Goal: Task Accomplishment & Management: Manage account settings

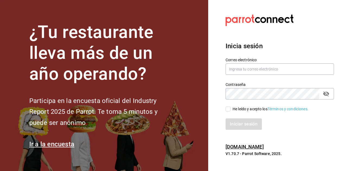
click at [239, 106] on div "He leído y acepto los Términos y condiciones." at bounding box center [271, 109] width 76 height 6
click at [230, 107] on input "He leído y acepto los Términos y condiciones." at bounding box center [227, 109] width 5 height 5
checkbox input "true"
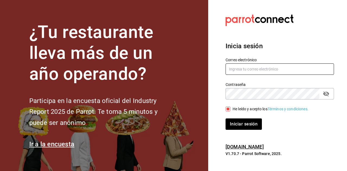
click at [253, 67] on input "text" at bounding box center [279, 68] width 108 height 11
paste input "motin@cdmx.com"
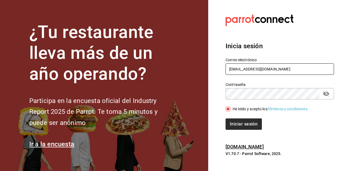
type input "motin@cdmx.com"
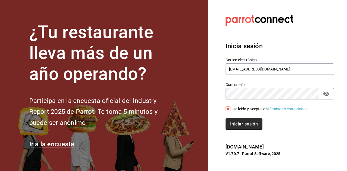
click at [241, 126] on button "Iniciar sesión" at bounding box center [243, 123] width 37 height 11
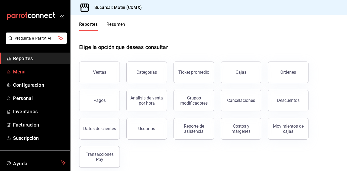
click at [38, 72] on span "Menú" at bounding box center [39, 71] width 53 height 7
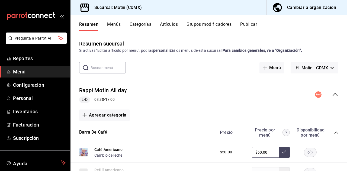
click at [255, 25] on button "Publicar" at bounding box center [248, 26] width 17 height 9
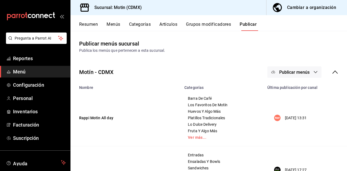
click at [332, 73] on icon at bounding box center [335, 72] width 7 height 7
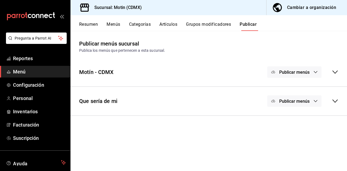
click at [328, 75] on div "Publicar menús" at bounding box center [302, 71] width 71 height 11
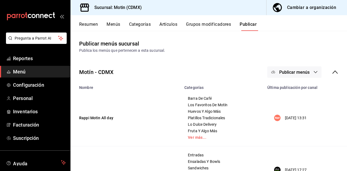
click at [308, 74] on button "Publicar menús" at bounding box center [294, 71] width 54 height 11
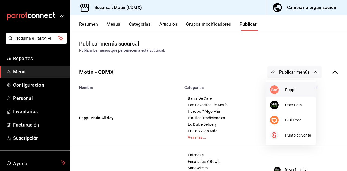
click at [289, 96] on li "Rappi" at bounding box center [291, 89] width 50 height 15
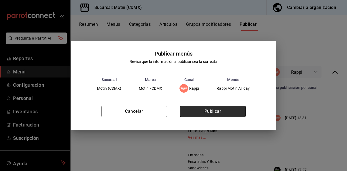
click at [237, 110] on button "Publicar" at bounding box center [213, 111] width 66 height 11
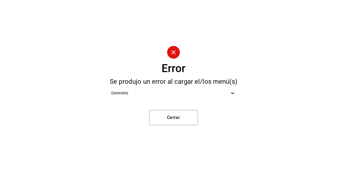
click at [233, 97] on div "Generales" at bounding box center [174, 93] width 134 height 12
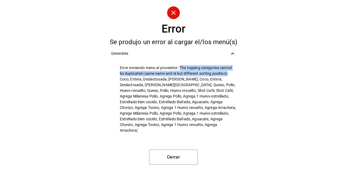
drag, startPoint x: 181, startPoint y: 70, endPoint x: 228, endPoint y: 78, distance: 48.0
click at [228, 78] on span "Error enviando menu al proveedor: 'The topping categories cannot be duplicated …" at bounding box center [178, 99] width 116 height 68
copy span "The topping categories cannot be duplicated (same name and id but different sor…"
click at [189, 79] on span "Error enviando menu al proveedor: 'The topping categories cannot be duplicated …" at bounding box center [178, 99] width 116 height 68
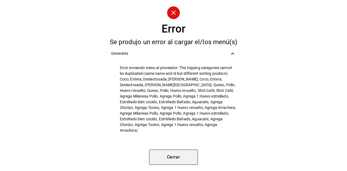
click at [159, 159] on button "Cerrar" at bounding box center [173, 157] width 49 height 15
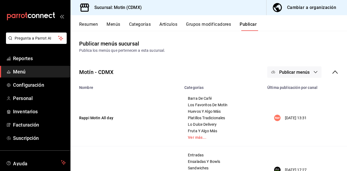
click at [188, 25] on button "Grupos modificadores" at bounding box center [208, 26] width 45 height 9
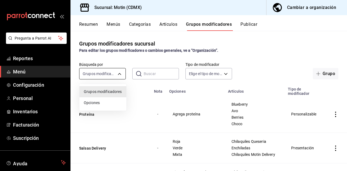
click at [108, 72] on body "Pregunta a Parrot AI Reportes Menú Configuración Personal Inventarios Facturaci…" at bounding box center [173, 85] width 347 height 171
click at [112, 107] on li "Opciones" at bounding box center [102, 102] width 47 height 11
type input "OPTION"
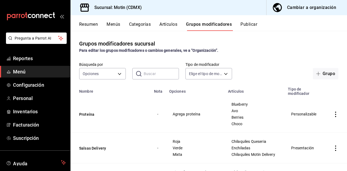
click at [151, 77] on input "text" at bounding box center [161, 73] width 35 height 11
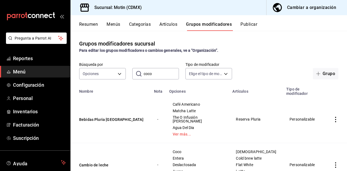
scroll to position [21, 0]
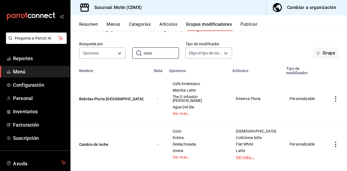
type input "coco"
click at [246, 155] on link "Ver más..." at bounding box center [256, 157] width 40 height 4
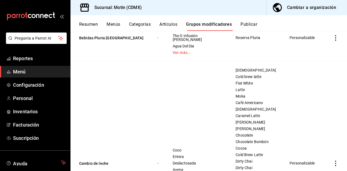
scroll to position [85, 0]
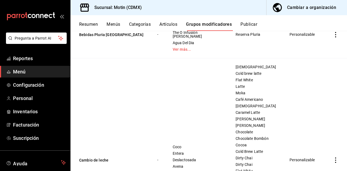
click at [89, 26] on button "Resumen" at bounding box center [88, 26] width 19 height 9
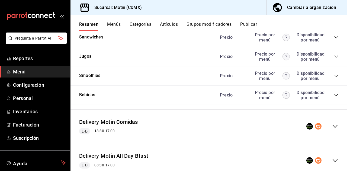
scroll to position [644, 0]
click at [334, 97] on icon "collapse-category-row" at bounding box center [336, 95] width 4 height 4
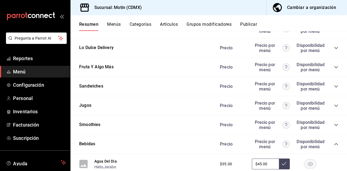
scroll to position [594, 0]
click at [334, 127] on icon "collapse-category-row" at bounding box center [336, 125] width 4 height 4
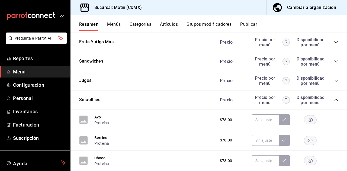
scroll to position [619, 0]
click at [334, 83] on icon "collapse-category-row" at bounding box center [336, 81] width 4 height 4
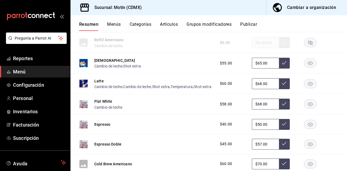
scroll to position [128, 0]
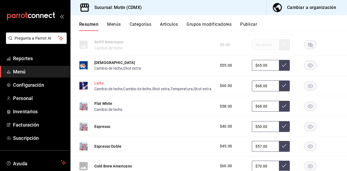
click at [99, 84] on button "Latte" at bounding box center [98, 82] width 9 height 5
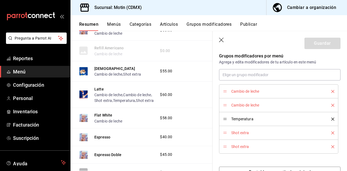
scroll to position [178, 0]
click at [331, 104] on icon "delete" at bounding box center [332, 105] width 3 height 3
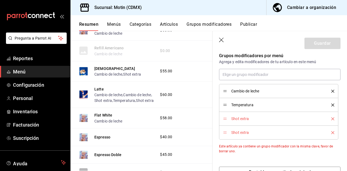
click at [331, 119] on icon "delete" at bounding box center [332, 118] width 3 height 3
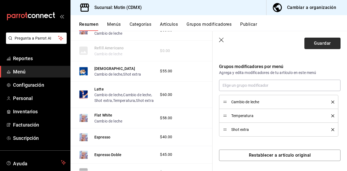
click at [321, 45] on button "Guardar" at bounding box center [322, 43] width 36 height 11
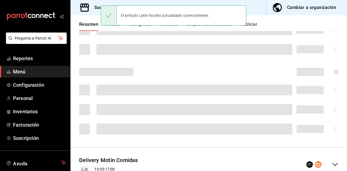
scroll to position [141, 0]
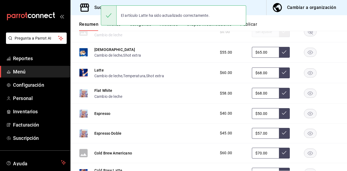
click at [255, 25] on button "Publicar" at bounding box center [248, 26] width 17 height 9
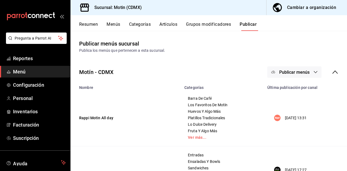
click at [272, 72] on button "Publicar menús" at bounding box center [294, 71] width 54 height 11
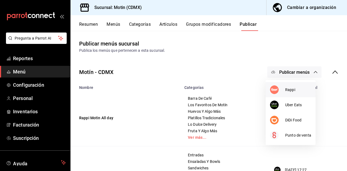
click at [278, 91] on img at bounding box center [274, 89] width 9 height 9
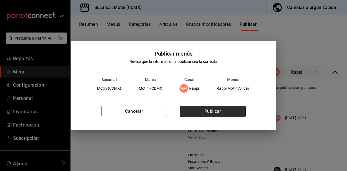
click at [219, 112] on button "Publicar" at bounding box center [213, 111] width 66 height 11
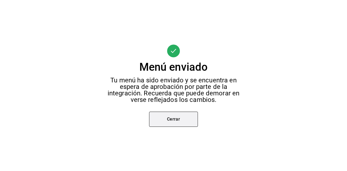
click at [184, 116] on button "Cerrar" at bounding box center [173, 119] width 49 height 15
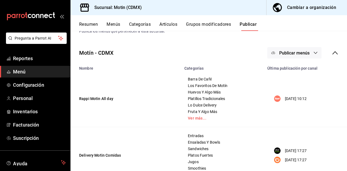
scroll to position [21, 0]
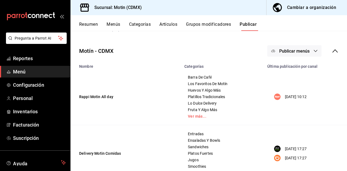
click at [123, 92] on td "Rappi Motin All day" at bounding box center [125, 97] width 111 height 57
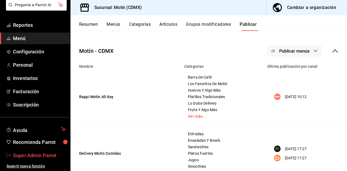
click at [41, 157] on span "Super Admin Parrot" at bounding box center [39, 155] width 53 height 7
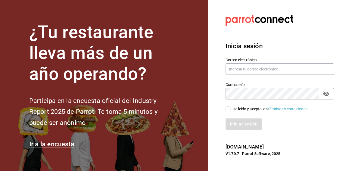
click at [242, 109] on div "He leído y acepto los Términos y condiciones." at bounding box center [271, 109] width 76 height 6
click at [230, 109] on input "He leído y acepto los Términos y condiciones." at bounding box center [227, 109] width 5 height 5
checkbox input "true"
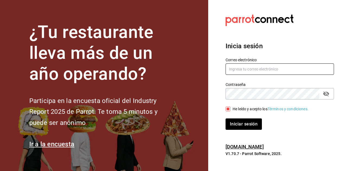
click at [252, 68] on input "text" at bounding box center [279, 68] width 108 height 11
paste input "cafeprofesor@cancun.com"
type input "cafeprofesor@cancun.com"
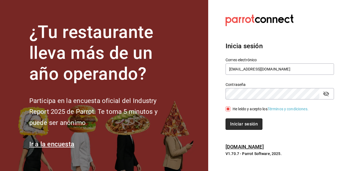
click at [242, 124] on button "Iniciar sesión" at bounding box center [243, 123] width 37 height 11
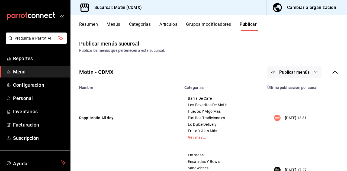
click at [196, 26] on button "Grupos modificadores" at bounding box center [208, 26] width 45 height 9
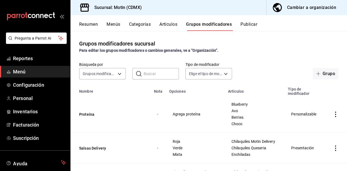
click at [155, 73] on input "text" at bounding box center [161, 73] width 35 height 11
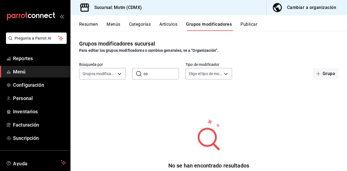
type input "c"
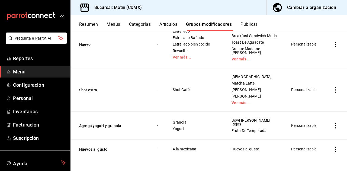
scroll to position [1309, 0]
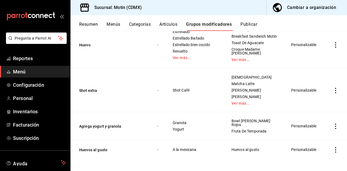
click at [118, 24] on button "Menús" at bounding box center [114, 26] width 14 height 9
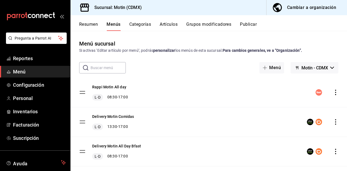
click at [91, 24] on button "Resumen" at bounding box center [88, 26] width 19 height 9
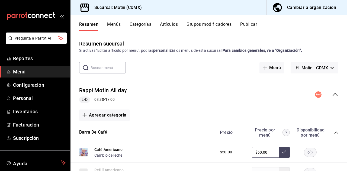
scroll to position [18, 0]
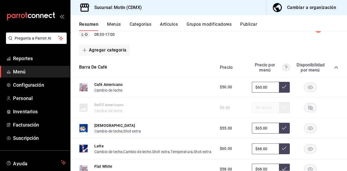
click at [257, 118] on div "Capuchino Cambio de leche , Shot extra $55.00 $65.00" at bounding box center [208, 128] width 276 height 21
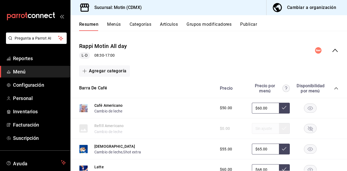
scroll to position [43, 0]
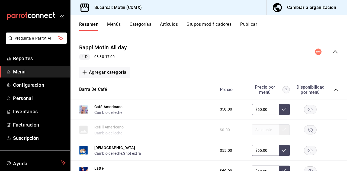
click at [163, 26] on button "Artículos" at bounding box center [169, 26] width 18 height 9
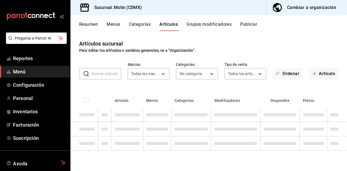
type input "f95d2d8f-fac9-40c2-9232-b852d555f717,7cd38dcf-c4e0-4d4e-88ee-12520b054d97"
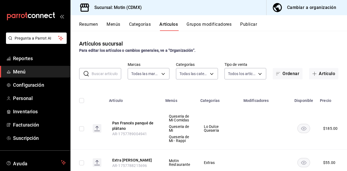
type input "9189ffaf-6656-4b7a-8b1c-60b504b13740,87b47621-c25f-4bb5-9514-b42dd0679d32,e27d9…"
click at [102, 72] on input "text" at bounding box center [107, 73] width 30 height 11
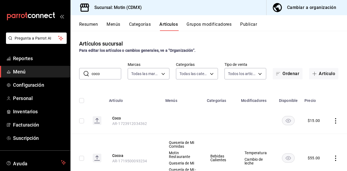
scroll to position [28, 0]
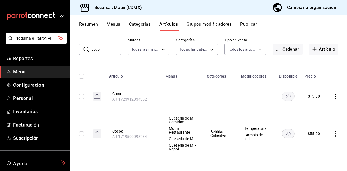
click at [100, 44] on input "coco" at bounding box center [107, 49] width 30 height 11
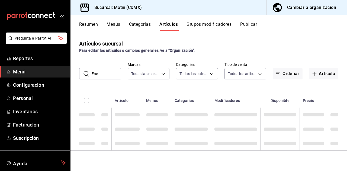
scroll to position [0, 0]
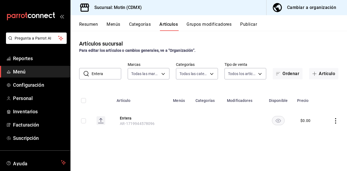
click at [101, 71] on input "Entera" at bounding box center [107, 73] width 30 height 11
click at [101, 71] on input "Huevo revuelto" at bounding box center [107, 73] width 30 height 11
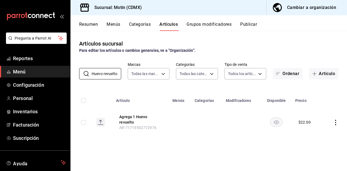
type input "Huevo revuelto"
click at [157, 72] on body "Pregunta a Parrot AI Reportes Menú Configuración Personal Inventarios Facturaci…" at bounding box center [173, 85] width 347 height 171
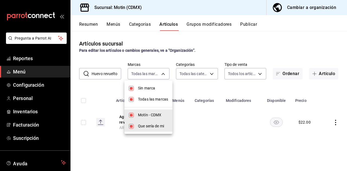
click at [196, 71] on div at bounding box center [173, 85] width 347 height 171
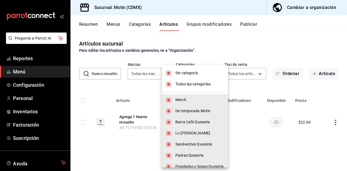
click at [196, 71] on body "Pregunta a Parrot AI Reportes Menú Configuración Personal Inventarios Facturaci…" at bounding box center [173, 85] width 347 height 171
click at [258, 67] on div at bounding box center [173, 85] width 347 height 171
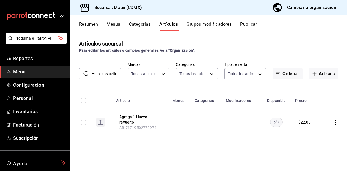
click at [254, 75] on body "Pregunta a Parrot AI Reportes Menú Configuración Personal Inventarios Facturaci…" at bounding box center [173, 85] width 347 height 171
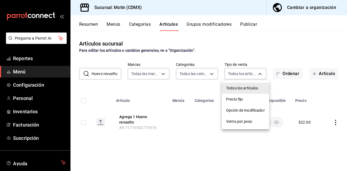
click at [252, 88] on span "Todos los artículos" at bounding box center [245, 88] width 39 height 6
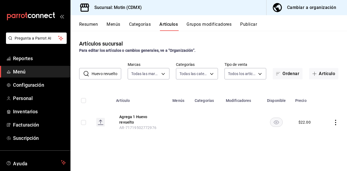
click at [192, 24] on button "Grupos modificadores" at bounding box center [208, 26] width 45 height 9
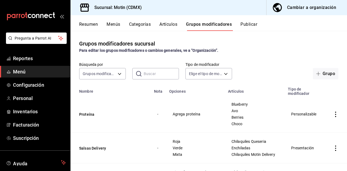
click at [149, 72] on input "text" at bounding box center [161, 73] width 35 height 11
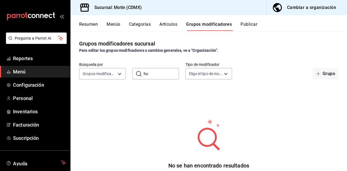
type input "h"
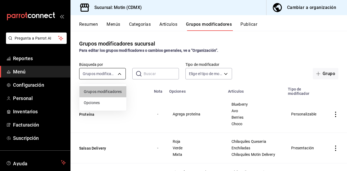
click at [108, 76] on body "Pregunta a Parrot AI Reportes Menú Configuración Personal Inventarios Facturaci…" at bounding box center [173, 85] width 347 height 171
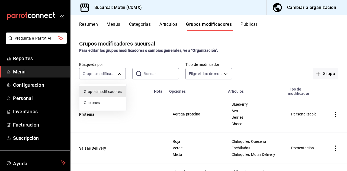
click at [109, 102] on span "Opciones" at bounding box center [103, 103] width 38 height 6
type input "OPTION"
click at [159, 74] on input "text" at bounding box center [161, 73] width 35 height 11
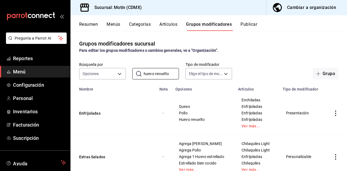
scroll to position [21, 0]
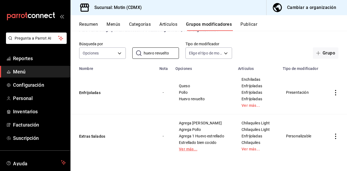
type input "huevo revuelto"
click at [190, 149] on link "Ver más..." at bounding box center [203, 149] width 49 height 4
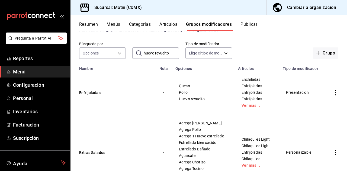
scroll to position [53, 0]
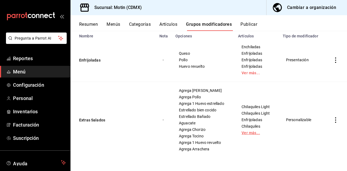
click at [246, 131] on link "Ver más..." at bounding box center [256, 133] width 31 height 4
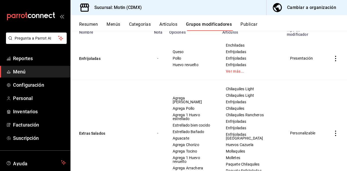
scroll to position [59, 0]
click at [245, 70] on link "Ver más..." at bounding box center [251, 72] width 51 height 4
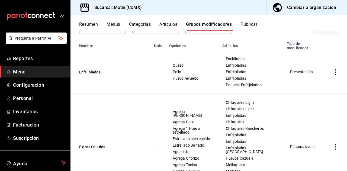
scroll to position [42, 0]
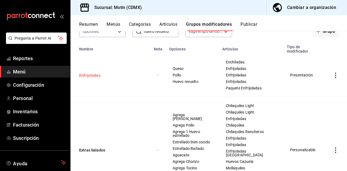
click at [95, 77] on button "Enfrijoladas" at bounding box center [111, 75] width 65 height 5
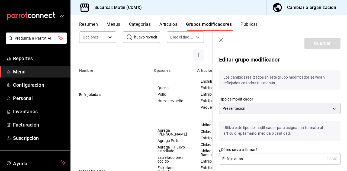
click at [92, 24] on button "Resumen" at bounding box center [88, 26] width 19 height 9
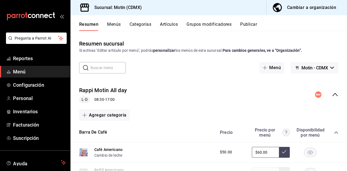
click at [166, 29] on button "Artículos" at bounding box center [169, 26] width 18 height 9
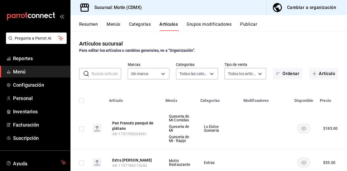
type input "9189ffaf-6656-4b7a-8b1c-60b504b13740,87b47621-c25f-4bb5-9514-b42dd0679d32,e27d9…"
type input "f95d2d8f-fac9-40c2-9232-b852d555f717,7cd38dcf-c4e0-4d4e-88ee-12520b054d97"
click at [109, 73] on input "text" at bounding box center [107, 73] width 30 height 11
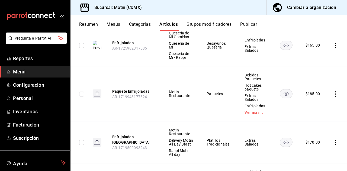
scroll to position [216, 0]
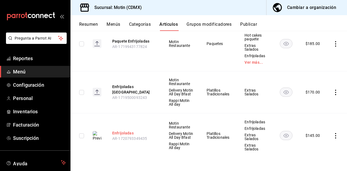
type input "enfrijoladas"
click at [129, 134] on button "Enfrijoladas" at bounding box center [133, 132] width 43 height 5
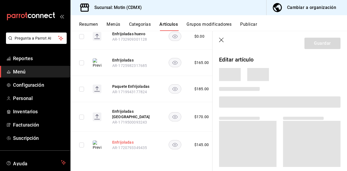
scroll to position [136, 0]
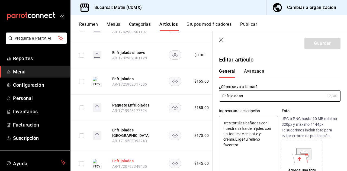
type textarea "x"
type input "$145.00"
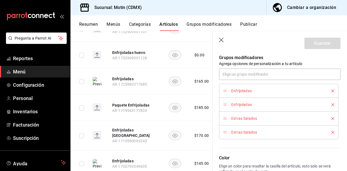
scroll to position [303, 0]
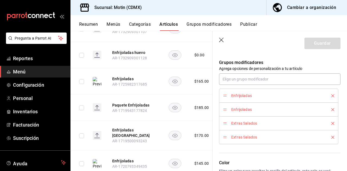
click at [89, 27] on button "Resumen" at bounding box center [88, 26] width 19 height 9
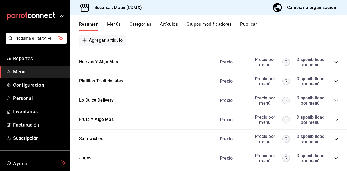
scroll to position [542, 0]
click at [333, 69] on div "Huevos Y Algo Más Precio Precio por menú Disponibilidad por menú" at bounding box center [208, 61] width 276 height 19
click at [334, 64] on icon "collapse-category-row" at bounding box center [336, 62] width 4 height 4
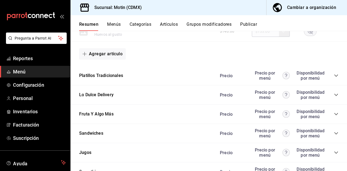
scroll to position [714, 0]
click at [334, 78] on icon "collapse-category-row" at bounding box center [336, 75] width 4 height 4
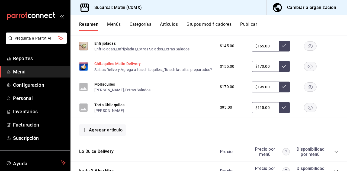
scroll to position [845, 0]
click at [107, 46] on button "Enfrijoladas" at bounding box center [104, 42] width 21 height 5
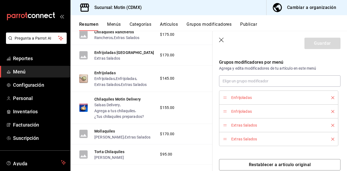
scroll to position [184, 0]
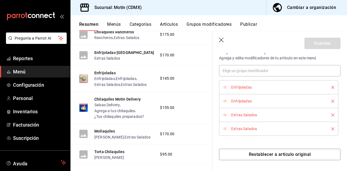
click at [331, 101] on icon "delete" at bounding box center [332, 101] width 3 height 3
click at [331, 101] on icon "delete" at bounding box center [332, 100] width 3 height 3
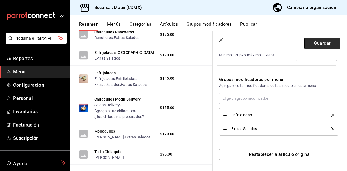
click at [317, 45] on button "Guardar" at bounding box center [322, 43] width 36 height 11
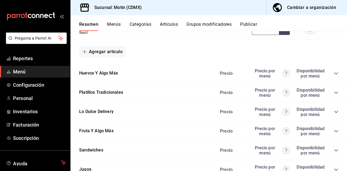
scroll to position [531, 0]
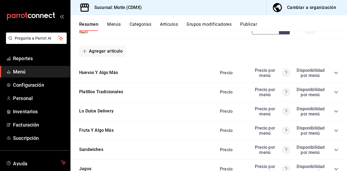
click at [334, 75] on icon "collapse-category-row" at bounding box center [336, 73] width 4 height 4
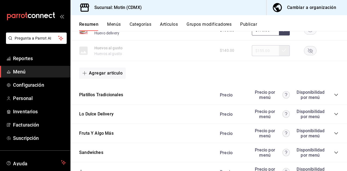
scroll to position [695, 0]
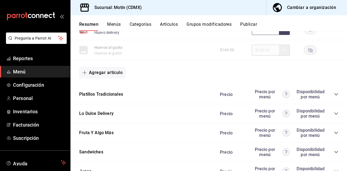
click at [334, 96] on icon "collapse-category-row" at bounding box center [336, 94] width 4 height 4
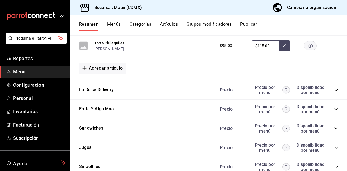
scroll to position [907, 0]
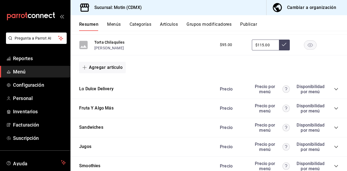
click at [334, 91] on icon "collapse-category-row" at bounding box center [336, 89] width 4 height 4
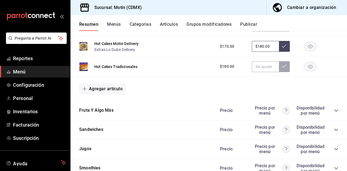
scroll to position [1011, 0]
click at [334, 112] on icon "collapse-category-row" at bounding box center [336, 110] width 4 height 4
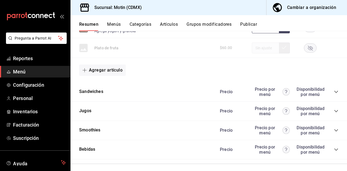
scroll to position [1156, 0]
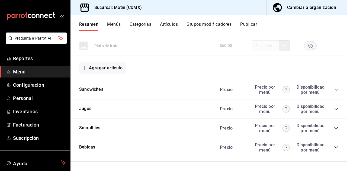
click at [334, 92] on icon "collapse-category-row" at bounding box center [336, 90] width 4 height 4
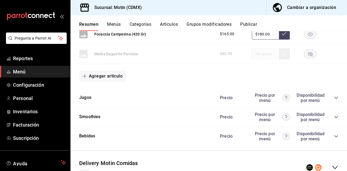
scroll to position [1350, 0]
click at [334, 100] on icon "collapse-category-row" at bounding box center [336, 97] width 4 height 4
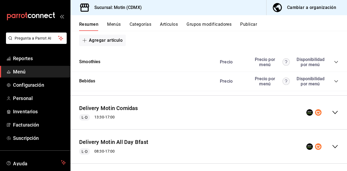
scroll to position [1649, 0]
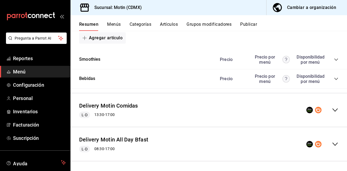
click at [334, 61] on icon "collapse-category-row" at bounding box center [336, 60] width 4 height 2
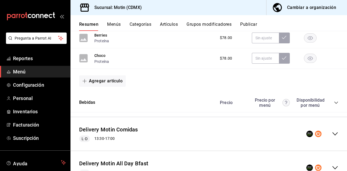
scroll to position [1712, 0]
click at [331, 108] on div "Precio Precio por menú Disponibilidad por menú" at bounding box center [276, 102] width 124 height 10
click at [334, 104] on icon "collapse-category-row" at bounding box center [336, 102] width 4 height 2
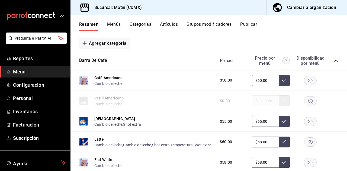
scroll to position [0, 0]
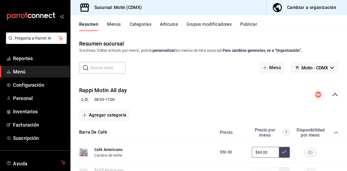
click at [247, 26] on button "Publicar" at bounding box center [248, 26] width 17 height 9
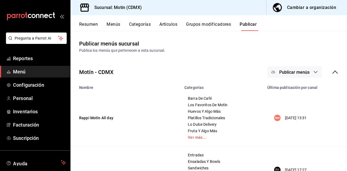
click at [279, 71] on span "Publicar menús" at bounding box center [294, 72] width 30 height 5
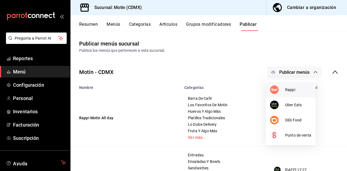
click at [285, 89] on div at bounding box center [277, 89] width 15 height 9
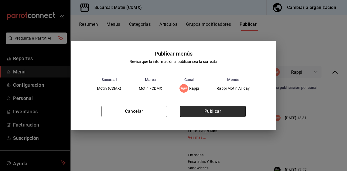
click at [229, 107] on button "Publicar" at bounding box center [213, 111] width 66 height 11
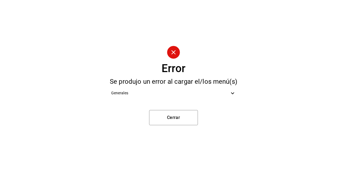
click at [227, 97] on div "Generales" at bounding box center [174, 93] width 134 height 12
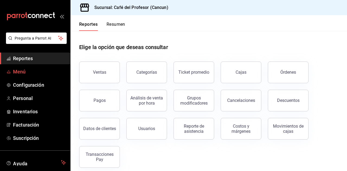
click at [47, 74] on span "Menú" at bounding box center [39, 71] width 53 height 7
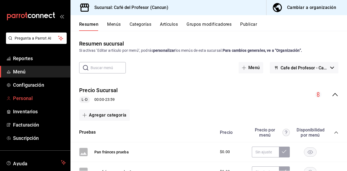
click at [38, 97] on span "Personal" at bounding box center [39, 98] width 53 height 7
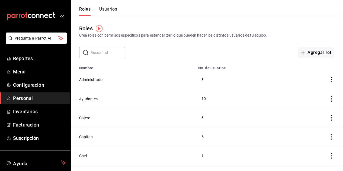
click at [111, 8] on button "Usuarios" at bounding box center [108, 11] width 18 height 9
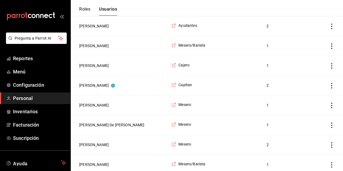
scroll to position [180, 0]
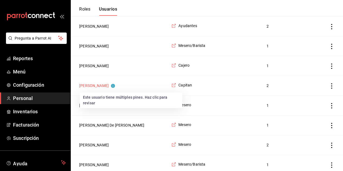
click at [88, 88] on button "Yeray Díaz" at bounding box center [97, 85] width 36 height 5
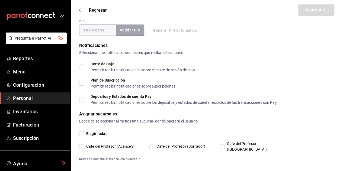
type input "Yeray"
type input "Díaz"
checkbox input "true"
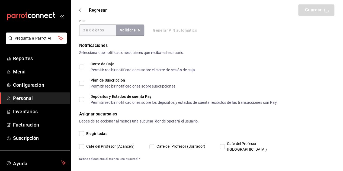
checkbox input "true"
type input "yeray_diaz-04@hotmail.com"
type input "74140"
checkbox input "true"
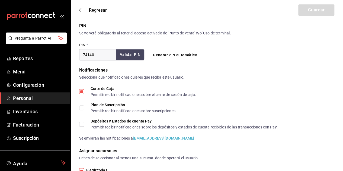
type input "91e438e9-b0da-4763-a122-36a59e2edcd7"
type input "WAITER"
checkbox input "true"
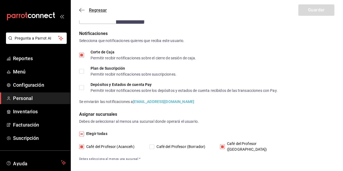
click at [82, 8] on icon "button" at bounding box center [81, 10] width 5 height 5
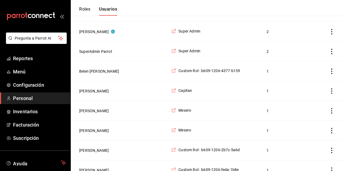
scroll to position [886, 0]
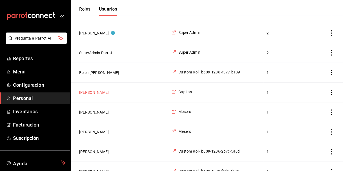
click at [84, 90] on button "Yeray Díaz" at bounding box center [94, 92] width 30 height 5
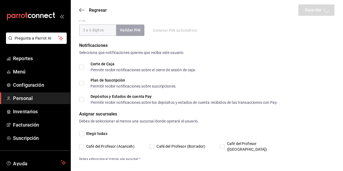
type input "Yeray"
type input "Díaz"
checkbox input "true"
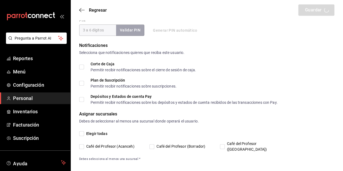
checkbox input "true"
type input "yeraydiaz444@gmail.com"
type input "7414"
checkbox input "true"
type input "+52 (52) 9982-9226"
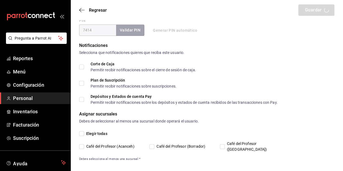
type input "91e438e9-b0da-4763-a122-36a59e2edcd7"
type input "WAITER"
checkbox input "true"
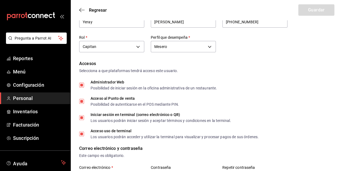
scroll to position [23, 0]
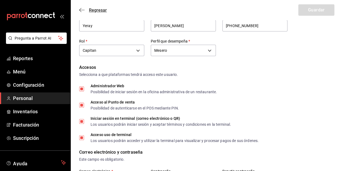
click at [83, 8] on icon "button" at bounding box center [81, 10] width 5 height 5
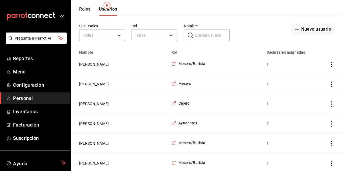
click at [25, 78] on ul "Reportes Menú Configuración Personal Inventarios Facturación Suscripción" at bounding box center [35, 98] width 70 height 91
click at [25, 76] on ul "Reportes Menú Configuración Personal Inventarios Facturación Suscripción" at bounding box center [35, 98] width 70 height 91
click at [25, 76] on link "Menú" at bounding box center [35, 72] width 70 height 12
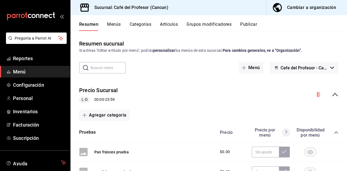
scroll to position [33, 0]
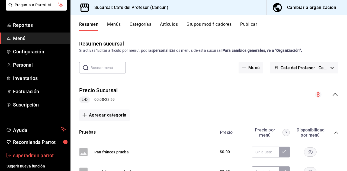
click at [38, 150] on link "superadmin parrot" at bounding box center [35, 156] width 70 height 12
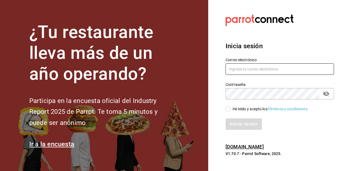
click at [258, 64] on input "text" at bounding box center [279, 68] width 108 height 11
paste input "lacasadelpan@tijuana.com"
type input "lacasadelpan@tijuana.com"
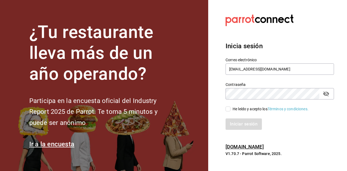
click at [230, 111] on input "He leído y acepto los Términos y condiciones." at bounding box center [227, 109] width 5 height 5
checkbox input "true"
click at [244, 126] on button "Iniciar sesión" at bounding box center [243, 123] width 37 height 11
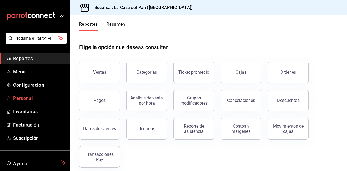
click at [42, 102] on span "Personal" at bounding box center [39, 98] width 53 height 7
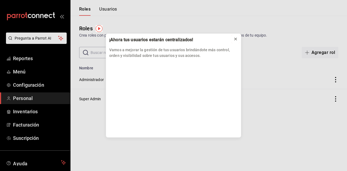
click at [236, 42] on button at bounding box center [235, 39] width 9 height 9
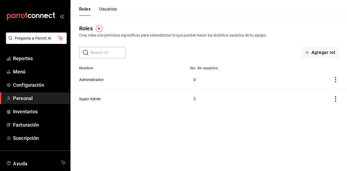
click at [111, 8] on button "Usuarios" at bounding box center [108, 11] width 18 height 9
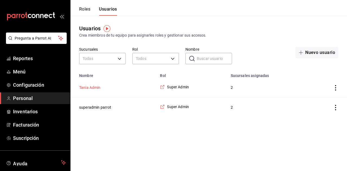
click at [96, 89] on button "Tania Admin" at bounding box center [89, 87] width 21 height 5
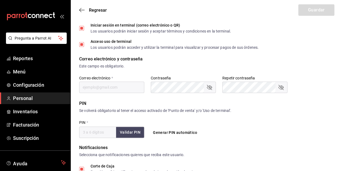
type input "[PERSON_NAME]"
type input "Admin"
checkbox input "true"
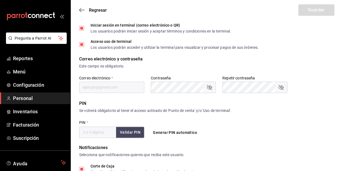
checkbox input "true"
type input "[EMAIL_ADDRESS][DOMAIN_NAME]"
type input "12345"
checkbox input "true"
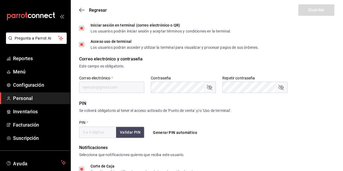
checkbox input "true"
type input "5076b9dd-d272-4d3e-84ad-586a96685ae0"
type input "UNDEFINED"
checkbox input "true"
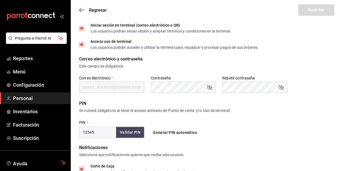
checkbox input "true"
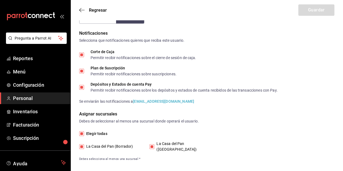
scroll to position [33, 0]
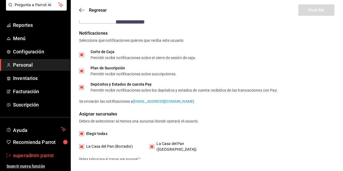
click at [30, 158] on span "superadmin parrot" at bounding box center [39, 155] width 53 height 7
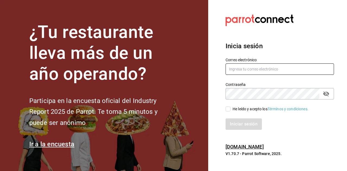
click at [256, 69] on input "text" at bounding box center [279, 68] width 108 height 11
paste input "[EMAIL_ADDRESS][DOMAIN_NAME]"
type input "[EMAIL_ADDRESS][DOMAIN_NAME]"
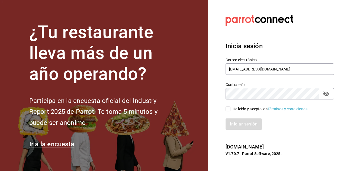
click at [230, 109] on input "He leído y acepto los Términos y condiciones." at bounding box center [227, 109] width 5 height 5
checkbox input "true"
click at [237, 123] on button "Iniciar sesión" at bounding box center [243, 123] width 37 height 11
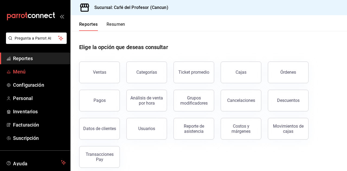
click at [37, 70] on span "Menú" at bounding box center [39, 71] width 53 height 7
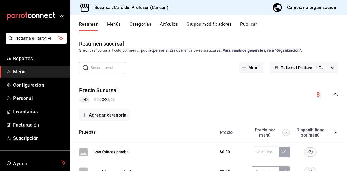
click at [295, 13] on button "Cambiar a organización" at bounding box center [304, 7] width 76 height 15
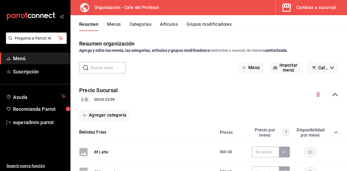
click at [318, 4] on div "Cambiar a sucursal" at bounding box center [316, 8] width 40 height 8
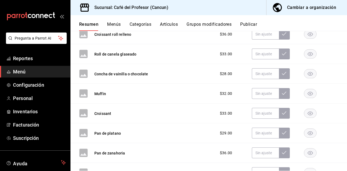
scroll to position [222, 0]
